Goal: Task Accomplishment & Management: Use online tool/utility

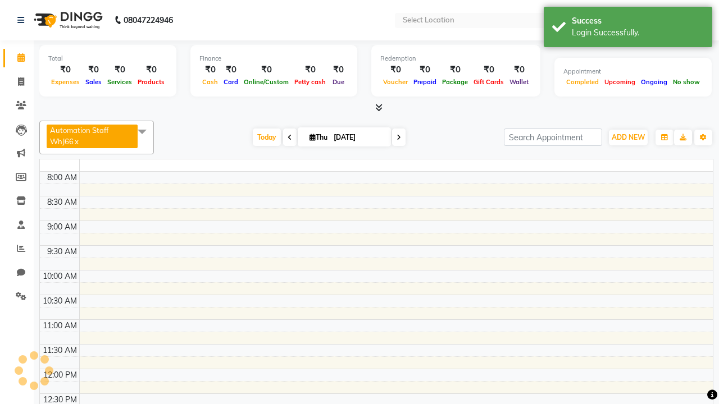
select select "en"
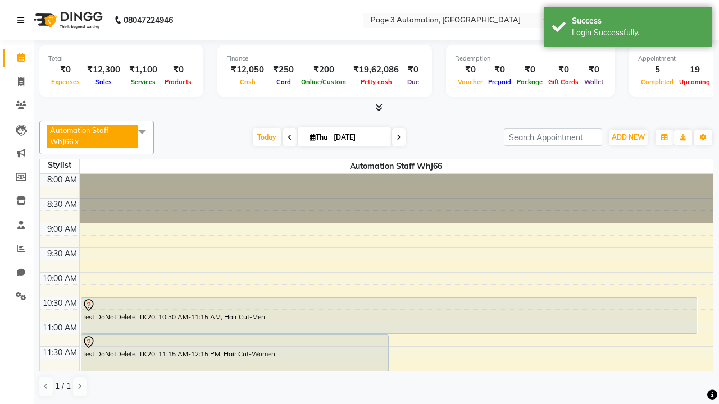
click at [23, 20] on icon at bounding box center [20, 20] width 7 height 8
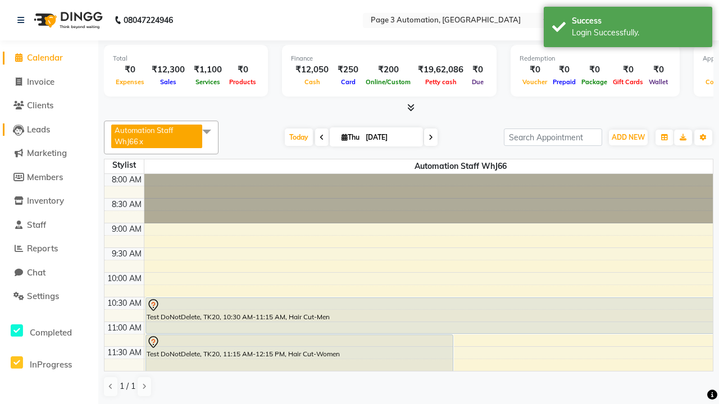
click at [49, 129] on span "Leads" at bounding box center [38, 129] width 23 height 11
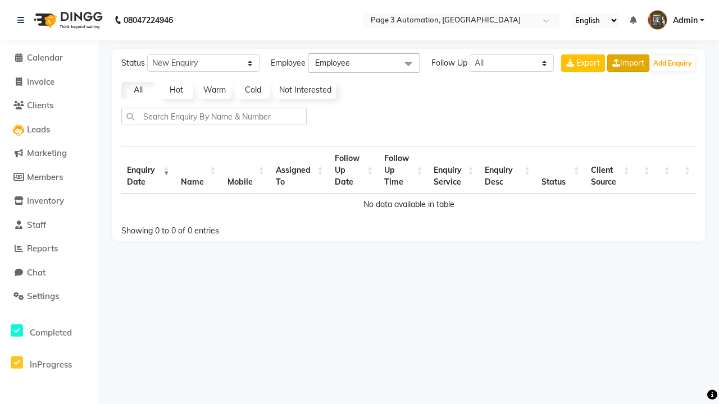
click at [627, 63] on link "Import" at bounding box center [628, 62] width 42 height 17
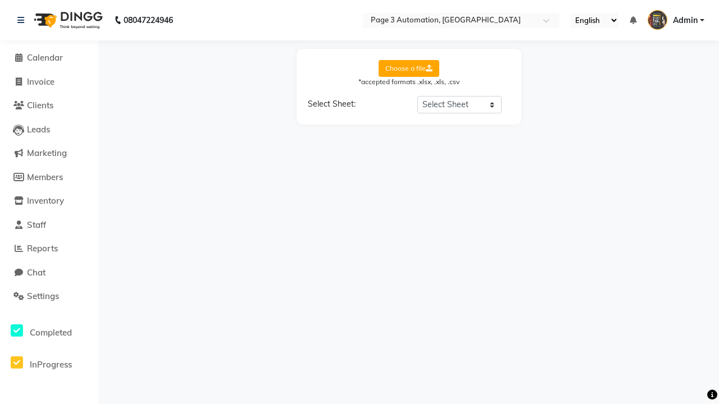
select select "Sheet1"
select select "Name"
select select "Mobile Number"
select select "Date"
select select "Description"
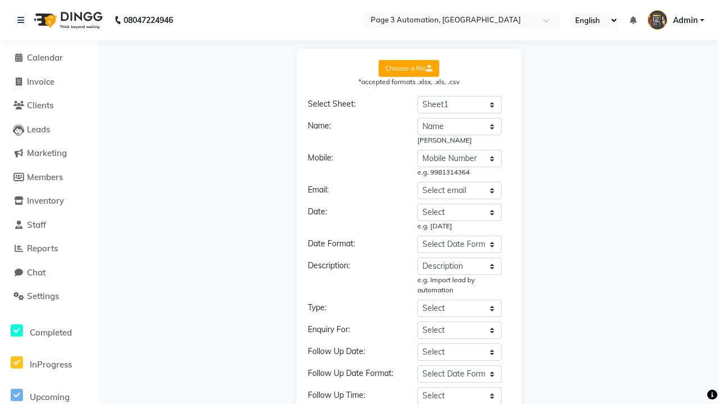
select select "DD-MM-YYYY"
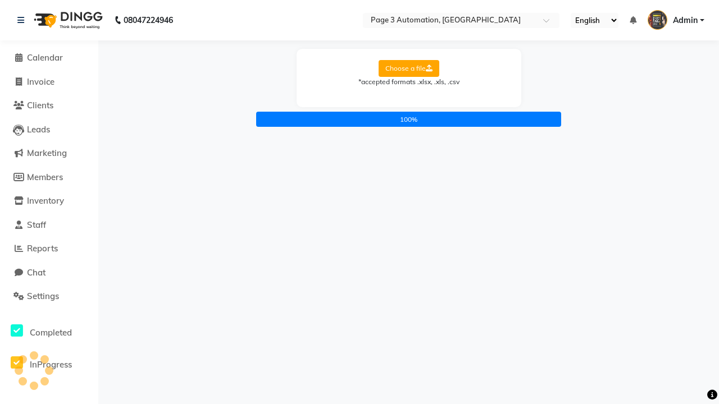
scroll to position [0, 0]
click at [23, 20] on icon at bounding box center [20, 20] width 7 height 8
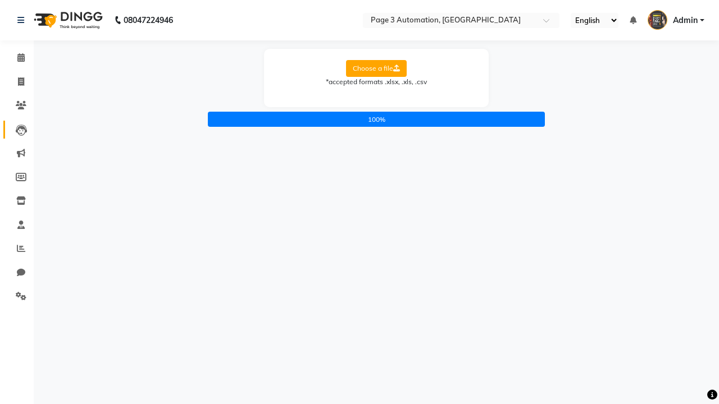
click at [17, 129] on icon at bounding box center [21, 130] width 11 height 11
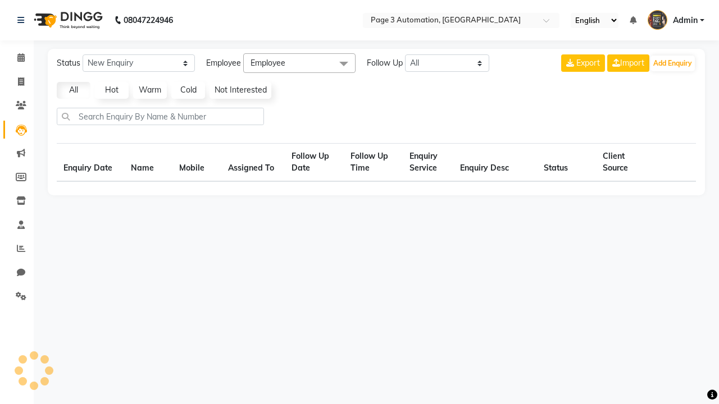
select select "10"
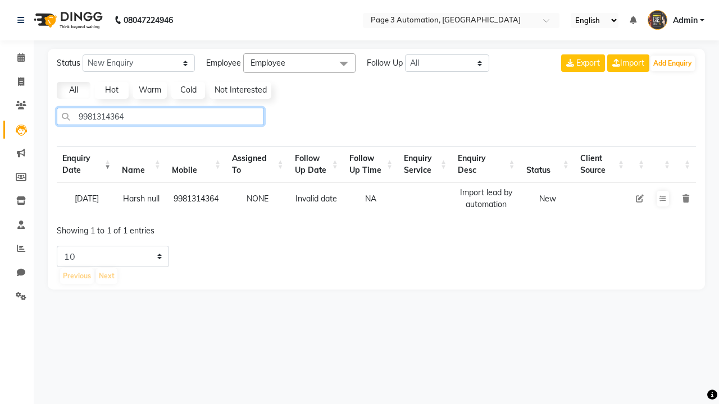
type input "9981314364"
